Goal: Find specific page/section: Find specific page/section

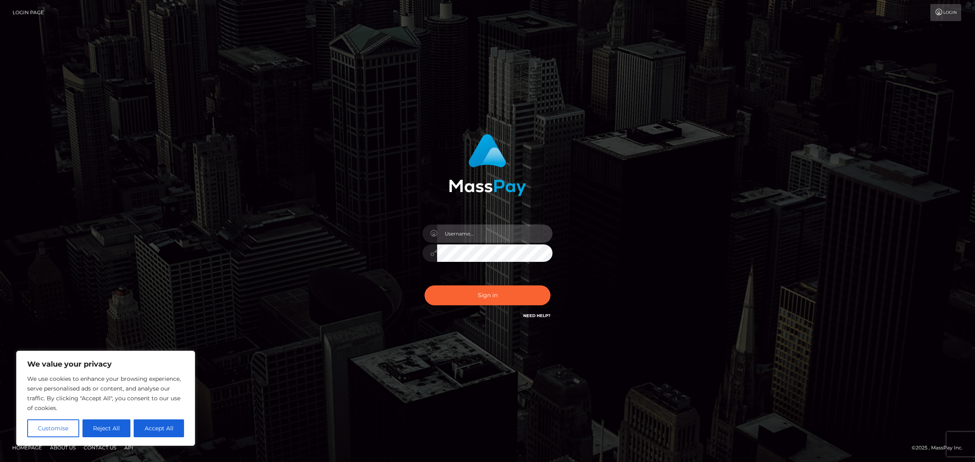
type input "[PERSON_NAME]"
click at [475, 307] on div "Sign in Need Help?" at bounding box center [487, 299] width 142 height 36
click at [474, 306] on div "Sign in Need Help?" at bounding box center [487, 299] width 142 height 36
click at [478, 300] on button "Sign in" at bounding box center [488, 296] width 126 height 20
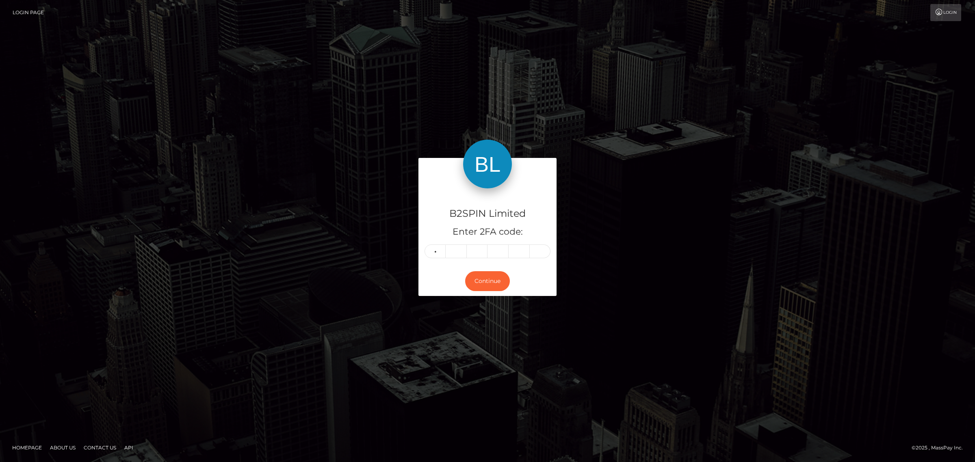
type input "4"
type input "2"
type input "3"
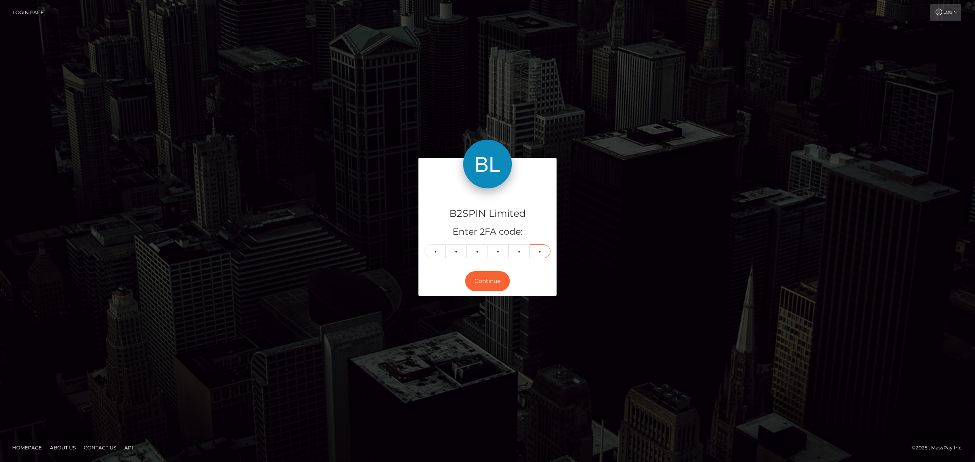
type input "8"
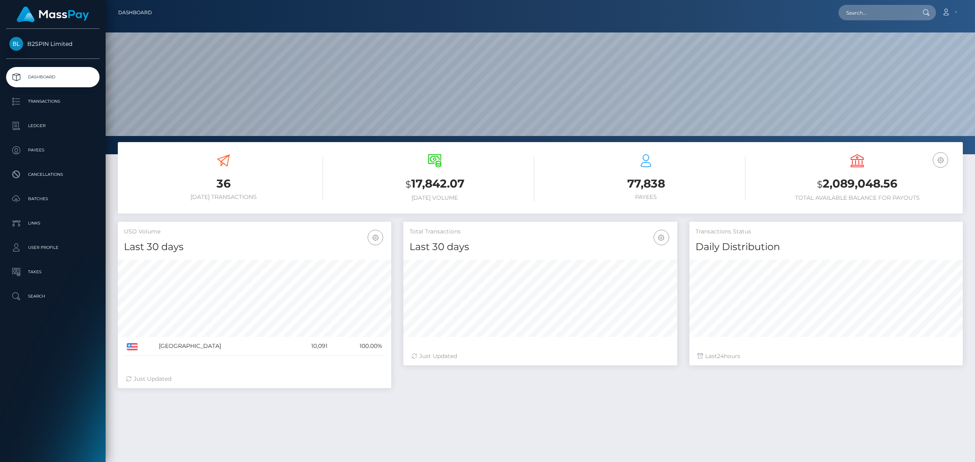
scroll to position [167, 273]
click at [863, 13] on input "text" at bounding box center [877, 12] width 76 height 15
paste input "4faed1dc-d710-43e6-9093-d3b896c89b27"
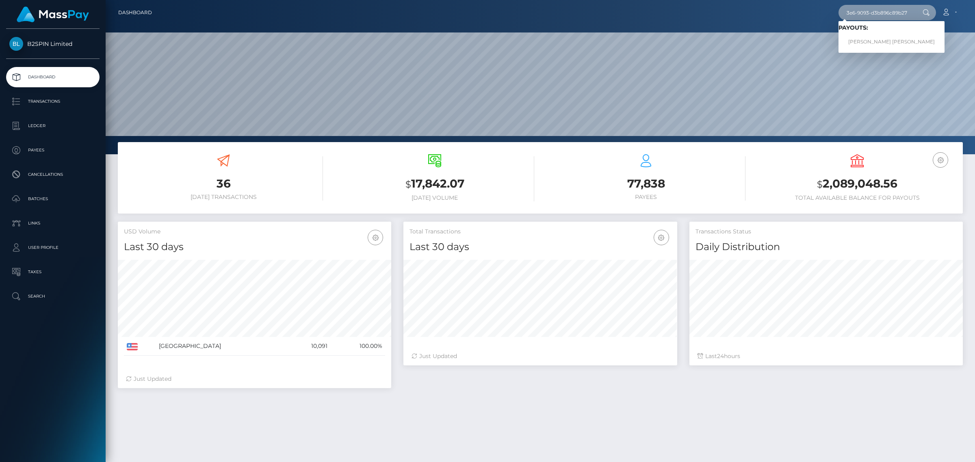
type input "4faed1dc-d710-43e6-9093-d3b896c89b27"
click at [877, 51] on div "Loading... Loading... Payouts: ADAM GLEN ARCHER" at bounding box center [892, 37] width 106 height 32
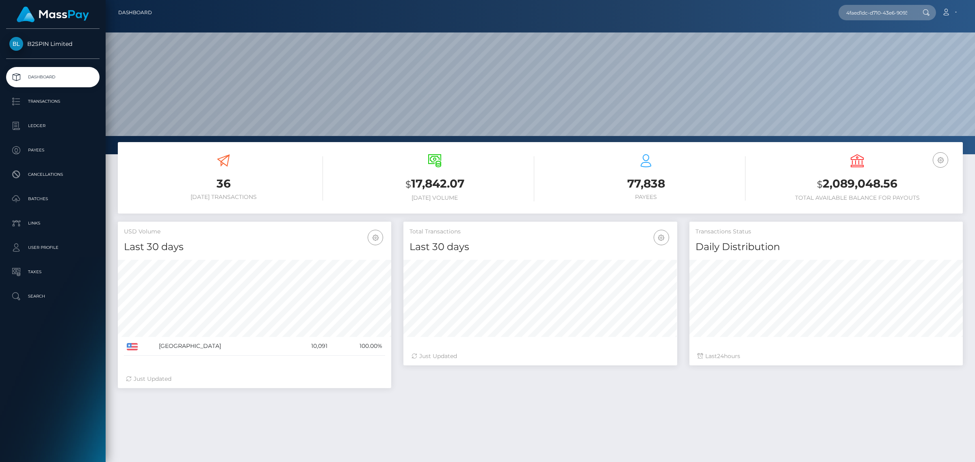
click at [880, 21] on nav "Dashboard 4faed1dc-d710-43e6-9093-d3b896c89b27 Loading... Loading... Payouts: A…" at bounding box center [541, 12] width 870 height 25
click at [880, 17] on input "4faed1dc-d710-43e6-9093-d3b896c89b27" at bounding box center [877, 12] width 76 height 15
click at [880, 39] on link "ADAM GLEN ARCHER" at bounding box center [892, 42] width 106 height 15
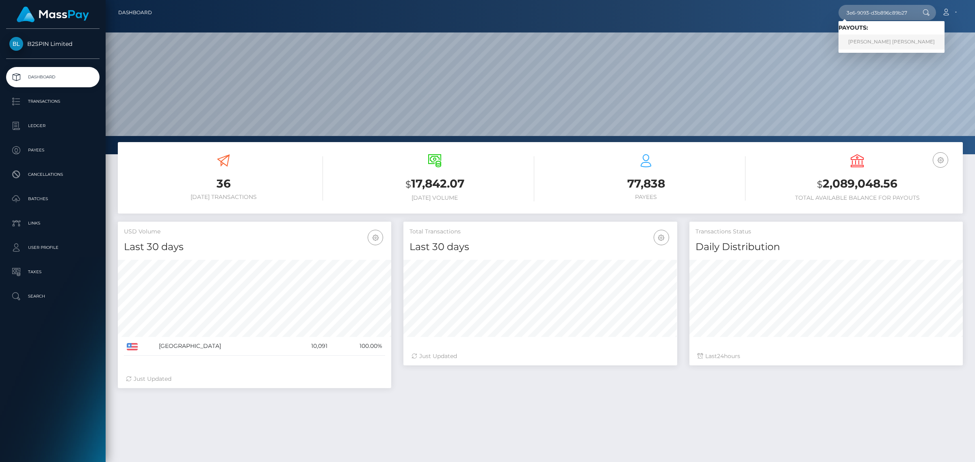
scroll to position [0, 0]
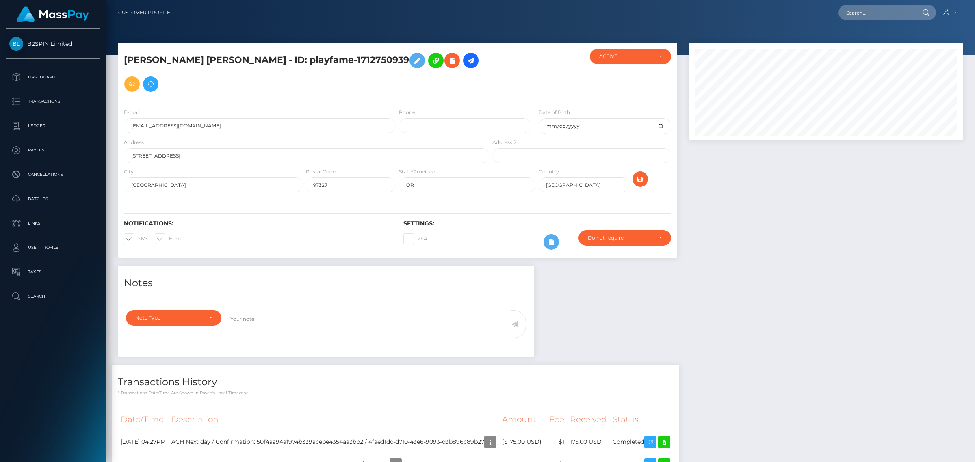
scroll to position [51, 0]
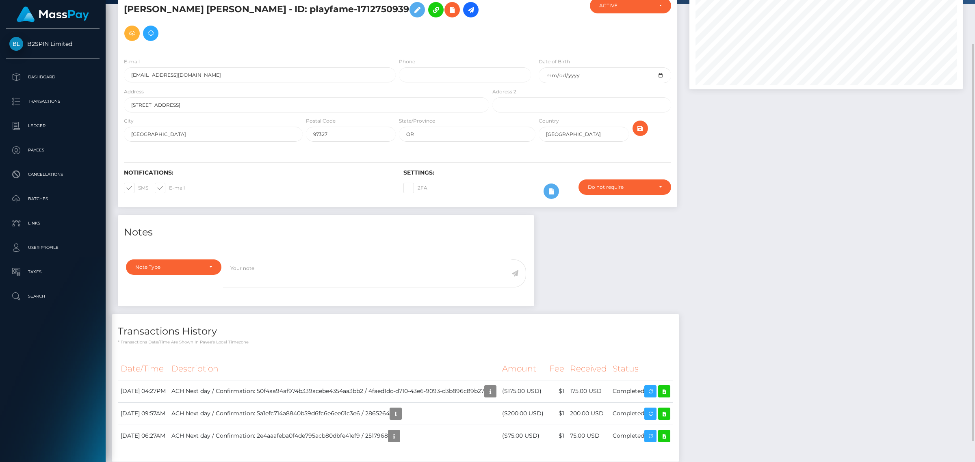
click at [799, 215] on div "Notes Note Type Compliance Clear Compliance General Note Type" at bounding box center [540, 342] width 857 height 255
click at [669, 387] on icon at bounding box center [664, 392] width 10 height 10
